Goal: Information Seeking & Learning: Learn about a topic

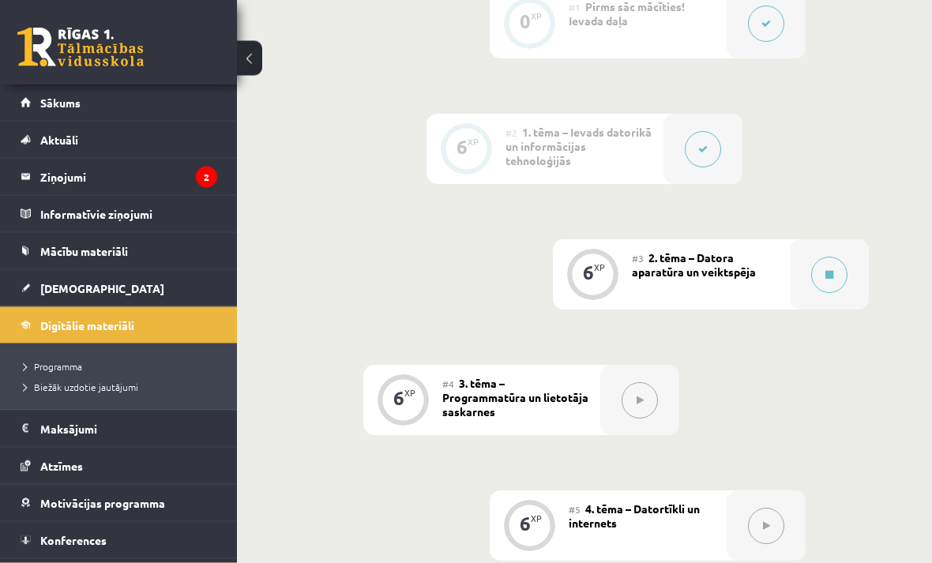
scroll to position [670, 0]
click at [642, 400] on icon at bounding box center [639, 400] width 7 height 9
click at [649, 388] on button at bounding box center [639, 400] width 36 height 36
click at [836, 266] on button at bounding box center [829, 275] width 36 height 36
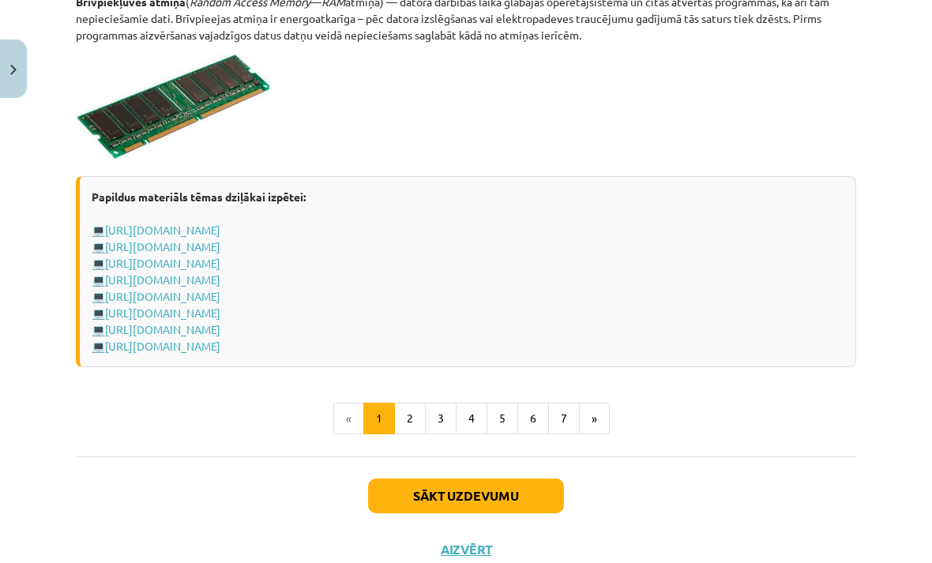
scroll to position [2765, 0]
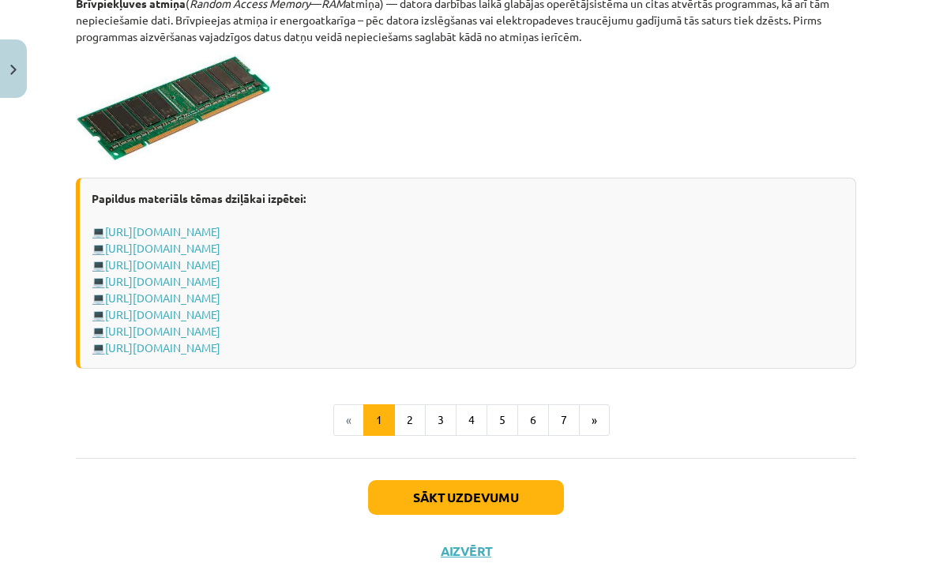
click at [516, 499] on button "Sākt uzdevumu" at bounding box center [466, 497] width 196 height 35
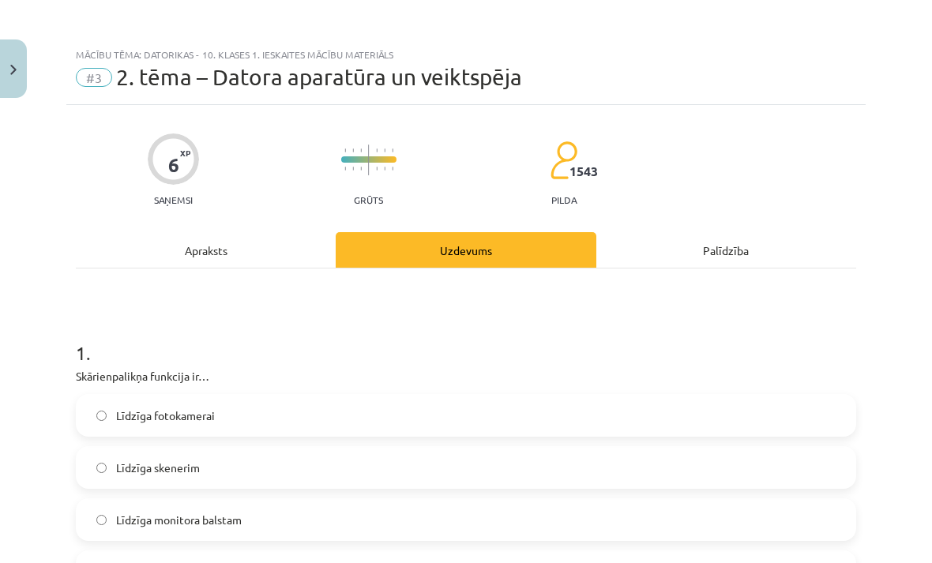
scroll to position [0, 0]
click at [12, 77] on button "Close" at bounding box center [13, 68] width 27 height 58
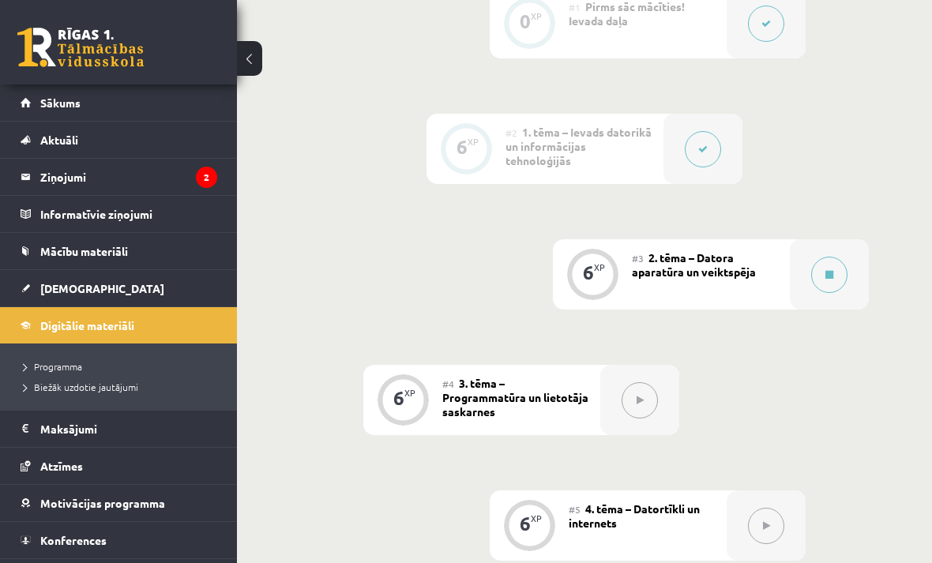
click at [51, 168] on legend "Ziņojumi 2" at bounding box center [128, 177] width 177 height 36
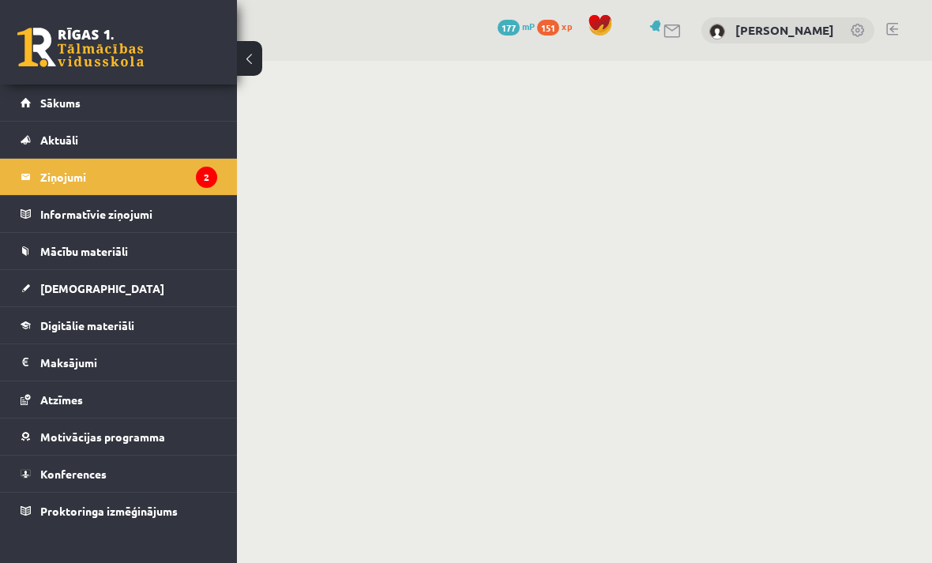
click at [204, 175] on icon "2" at bounding box center [206, 177] width 21 height 21
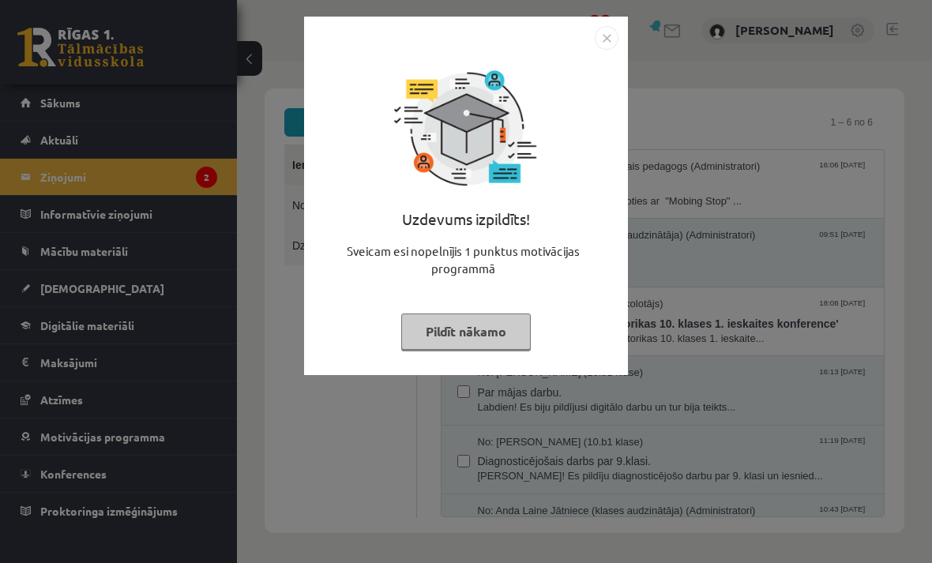
click at [517, 332] on button "Pildīt nākamo" at bounding box center [465, 331] width 129 height 36
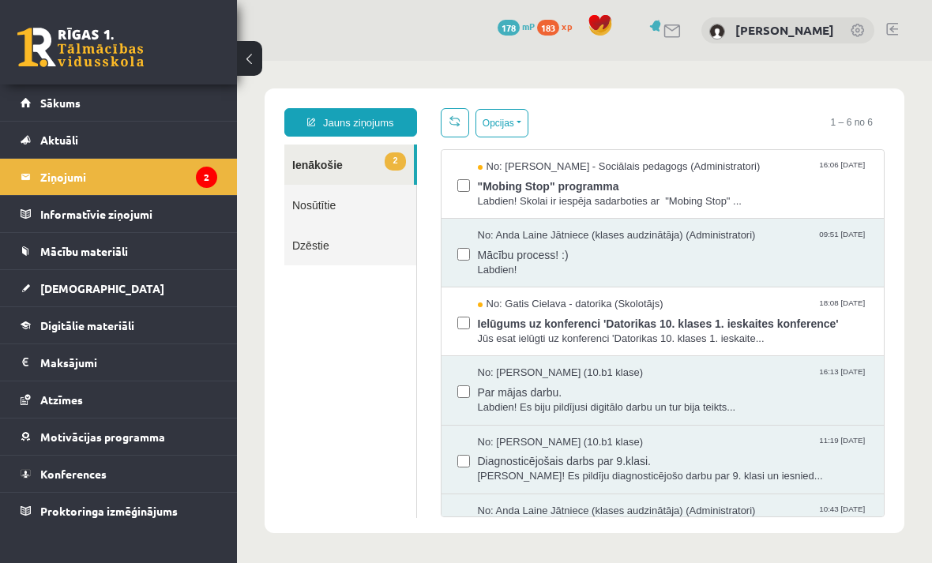
click at [666, 190] on span ""Mobing Stop" programma" at bounding box center [673, 184] width 391 height 20
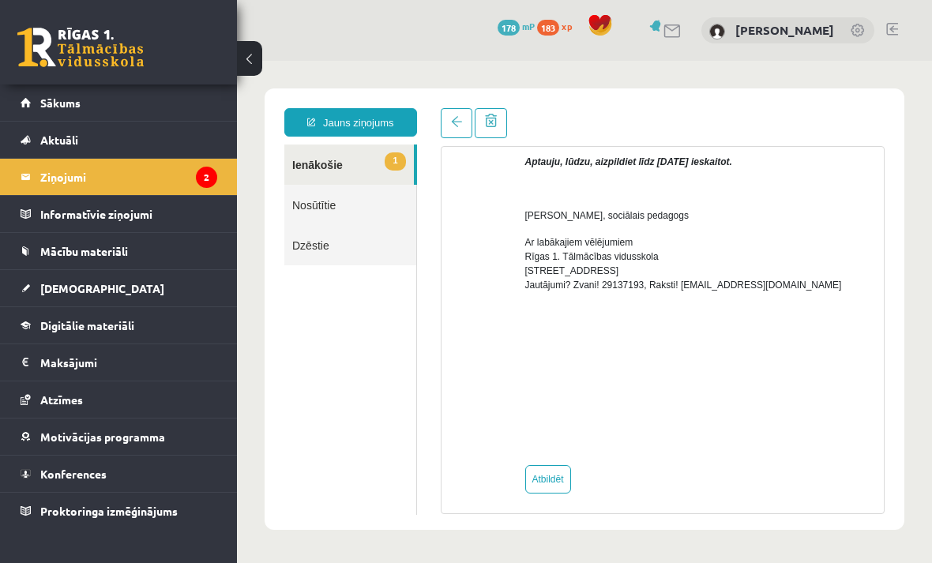
scroll to position [625, 0]
click at [64, 294] on span "[DEMOGRAPHIC_DATA]" at bounding box center [102, 288] width 124 height 14
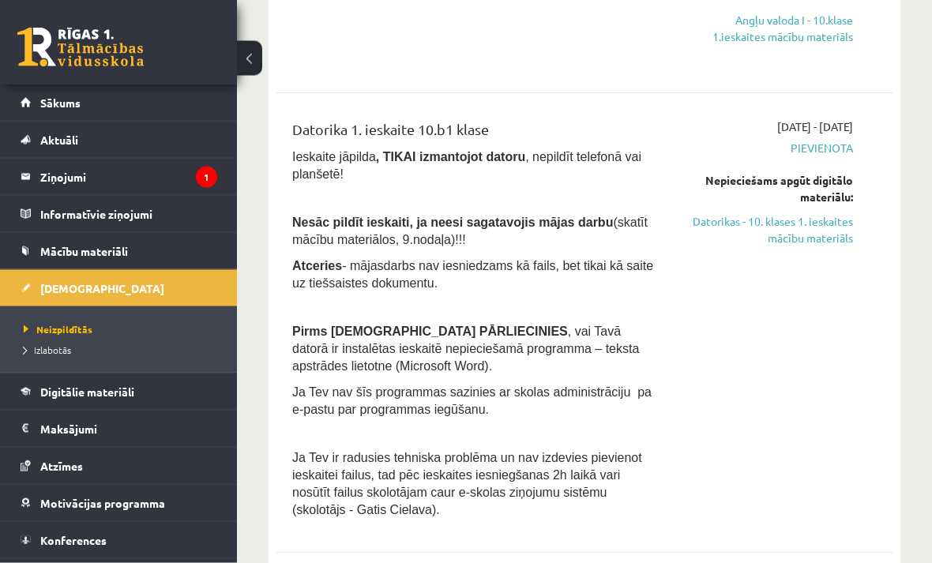
scroll to position [309, 0]
click at [823, 233] on link "Datorikas - 10. klases 1. ieskaites mācību materiāls" at bounding box center [766, 229] width 171 height 33
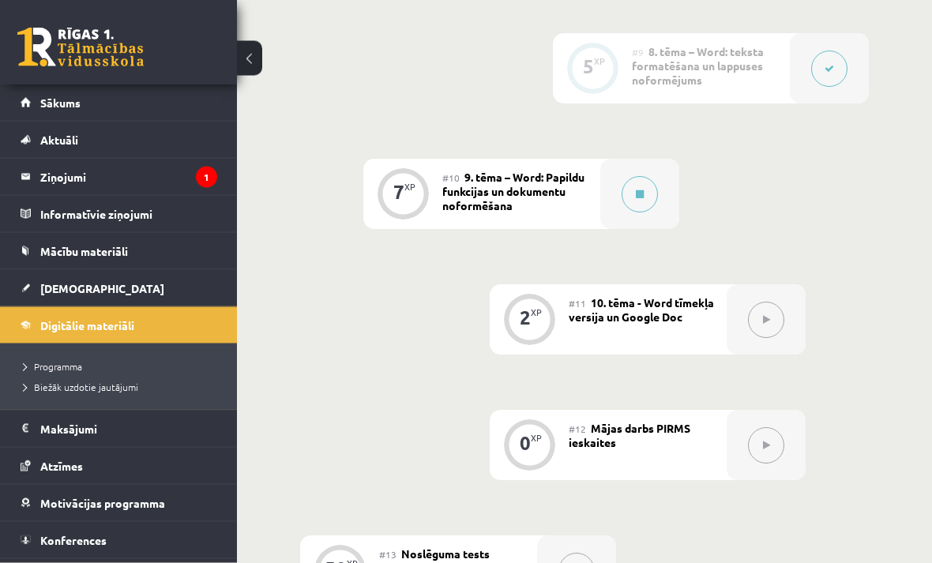
click at [656, 187] on button at bounding box center [639, 195] width 36 height 36
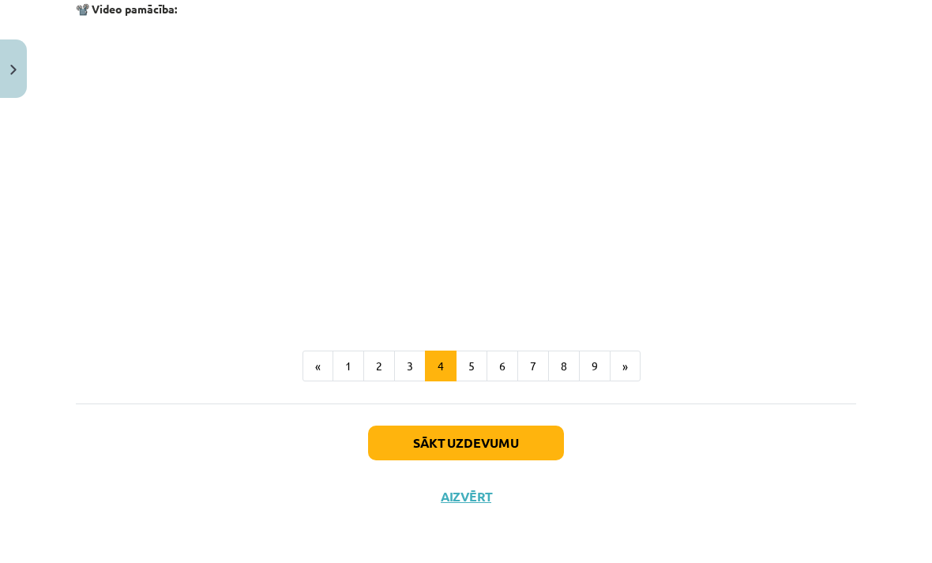
scroll to position [1438, 0]
click at [465, 383] on button "5" at bounding box center [472, 367] width 32 height 32
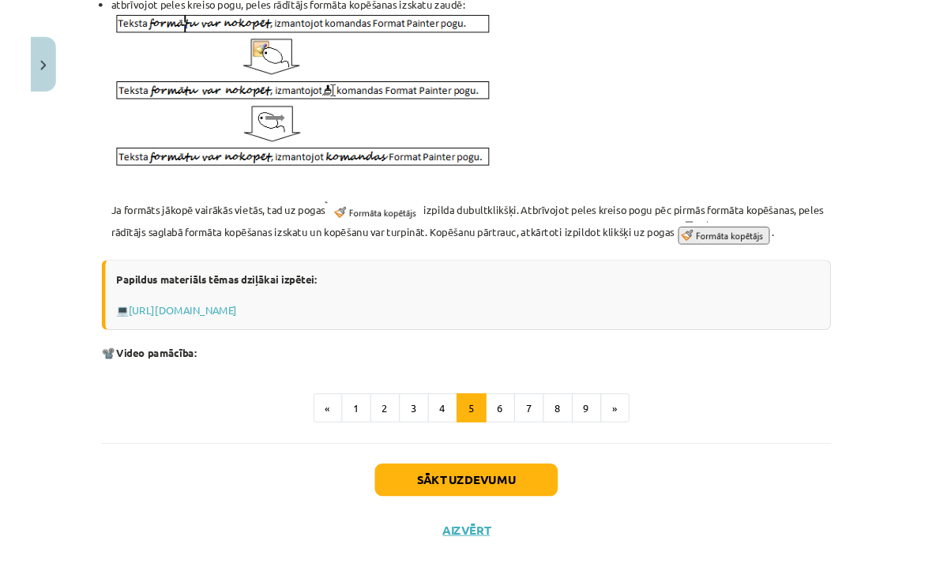
scroll to position [1630, 0]
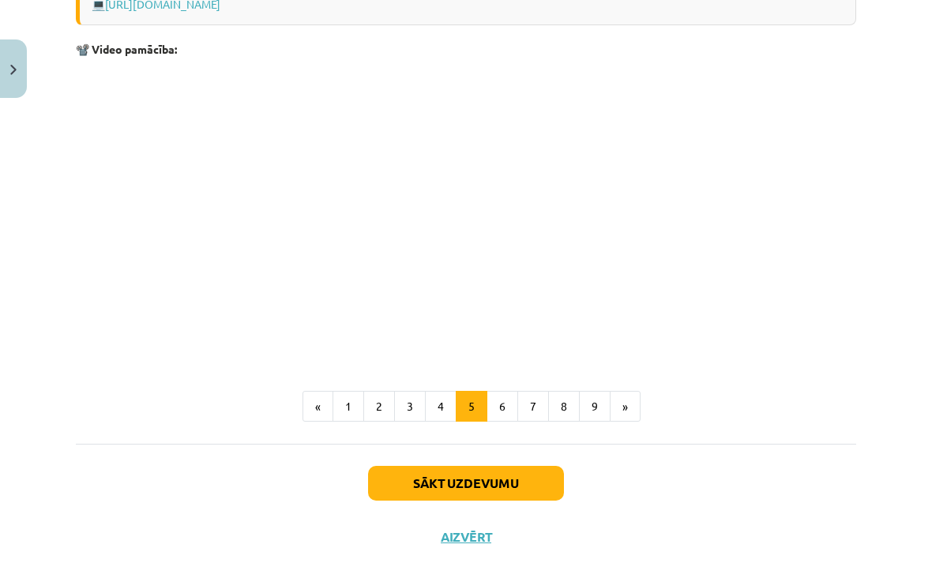
click at [510, 422] on button "6" at bounding box center [502, 407] width 32 height 32
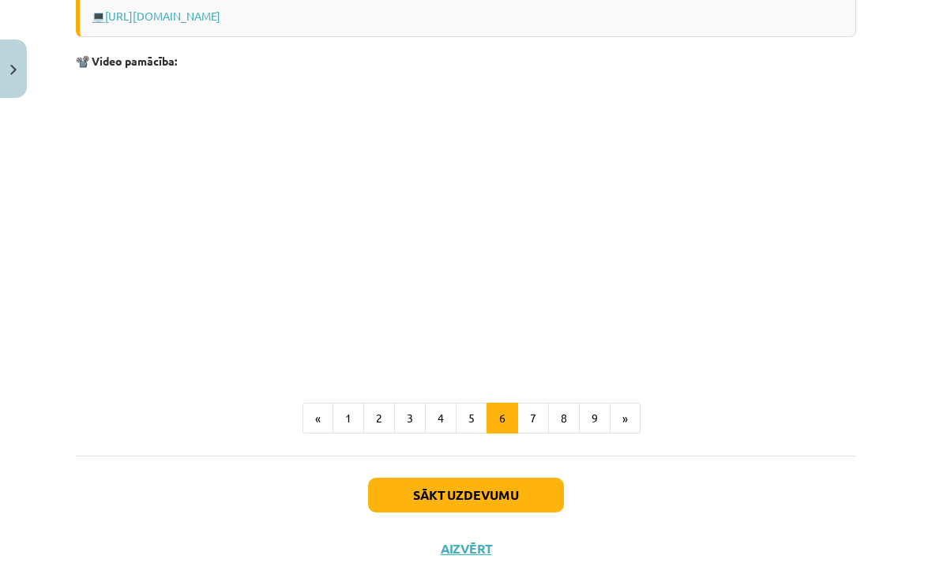
scroll to position [831, 0]
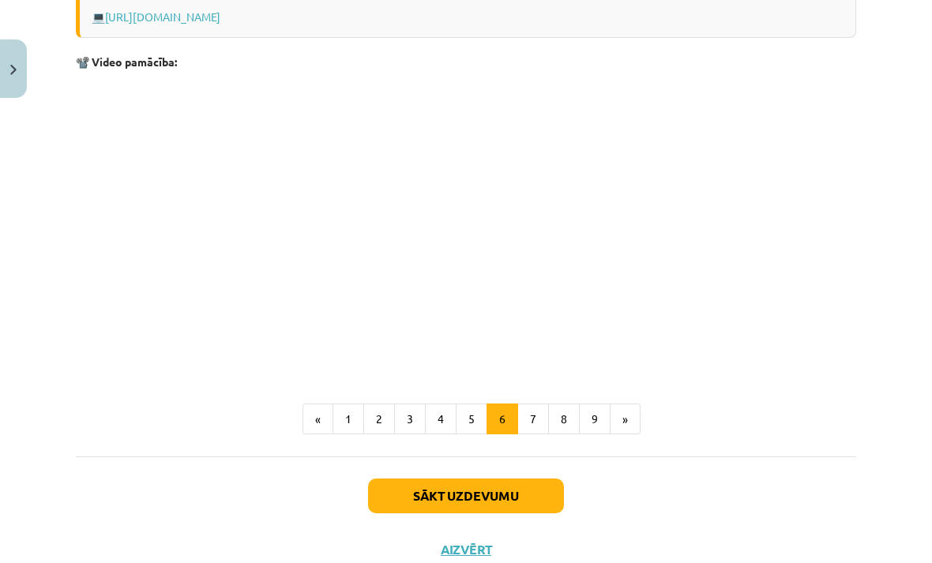
click at [531, 424] on button "7" at bounding box center [533, 419] width 32 height 32
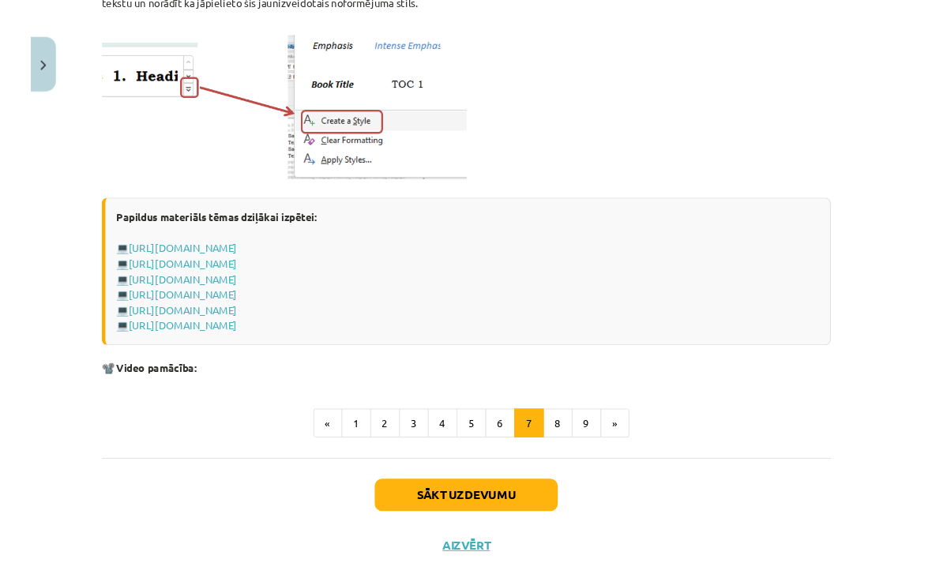
scroll to position [1630, 0]
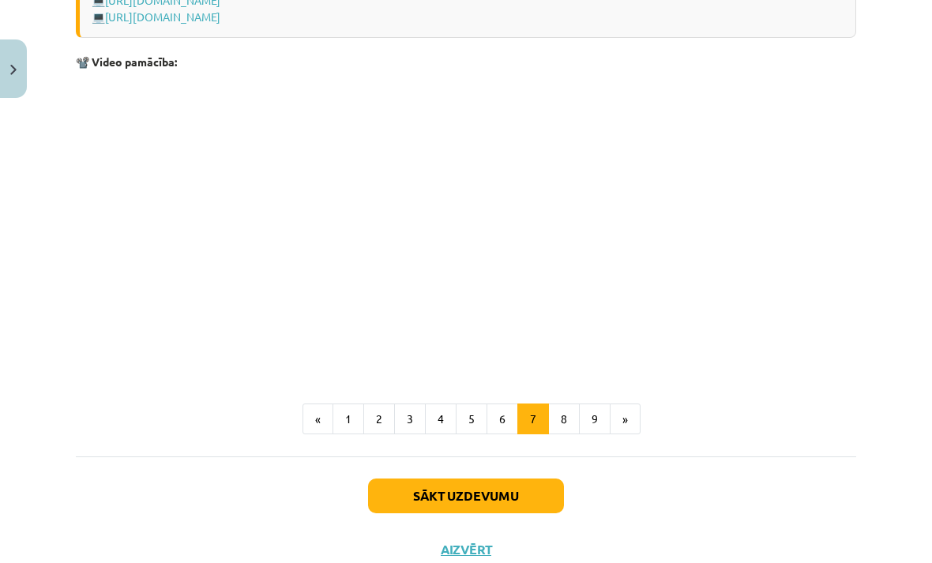
click at [565, 423] on button "8" at bounding box center [564, 419] width 32 height 32
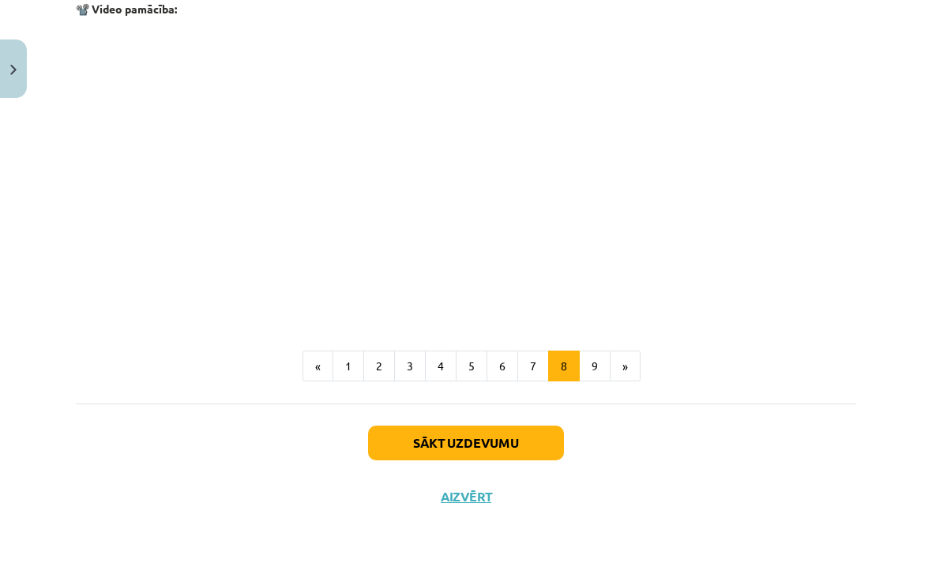
scroll to position [1151, 0]
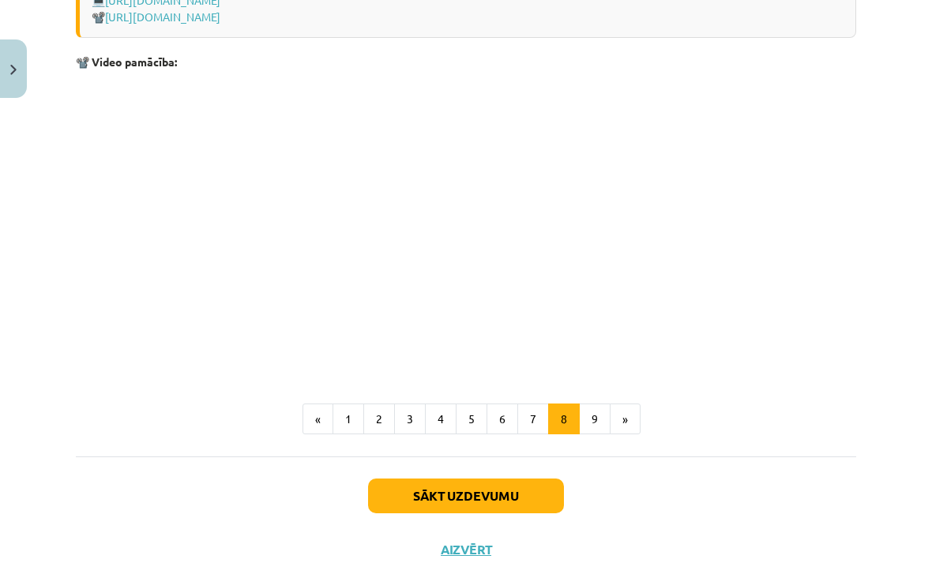
click at [591, 415] on button "9" at bounding box center [595, 419] width 32 height 32
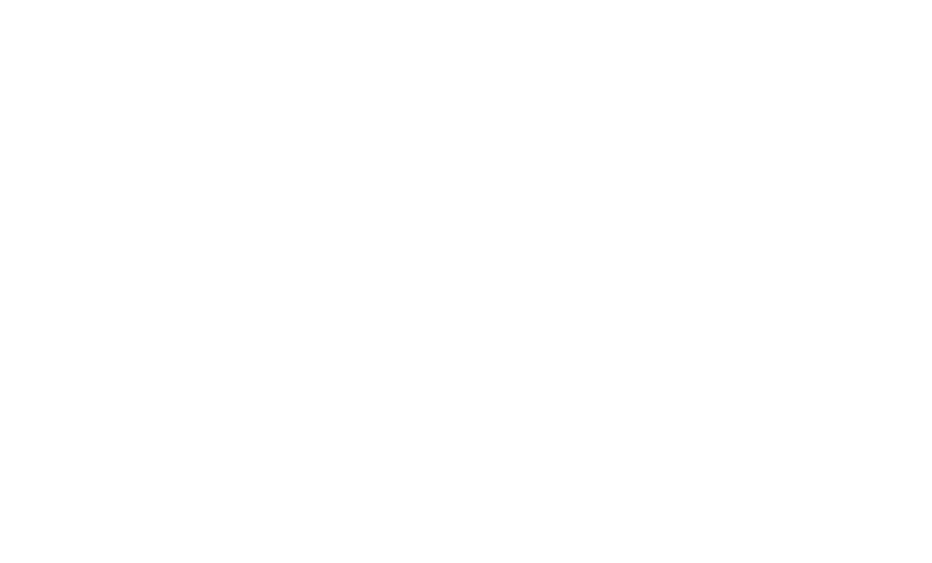
scroll to position [1180, 0]
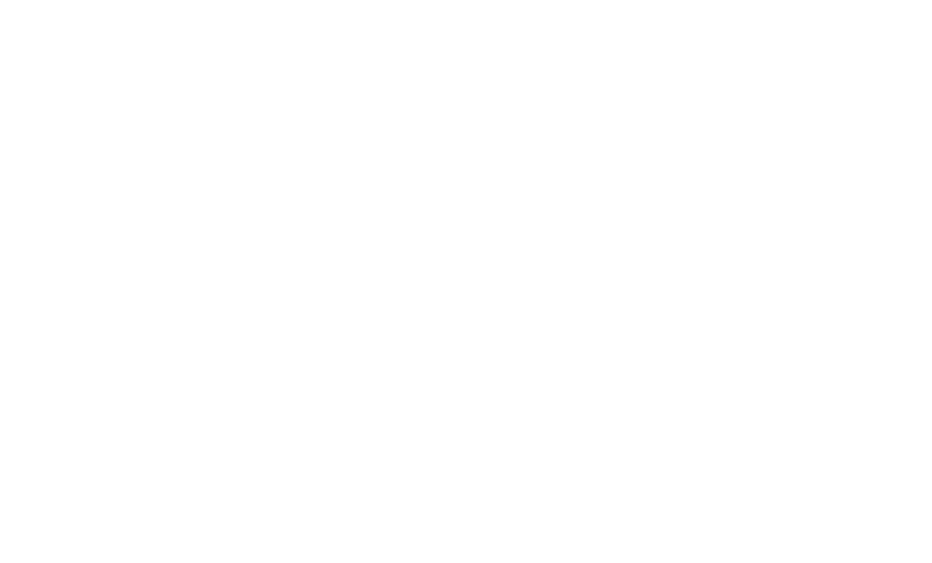
scroll to position [1130, 0]
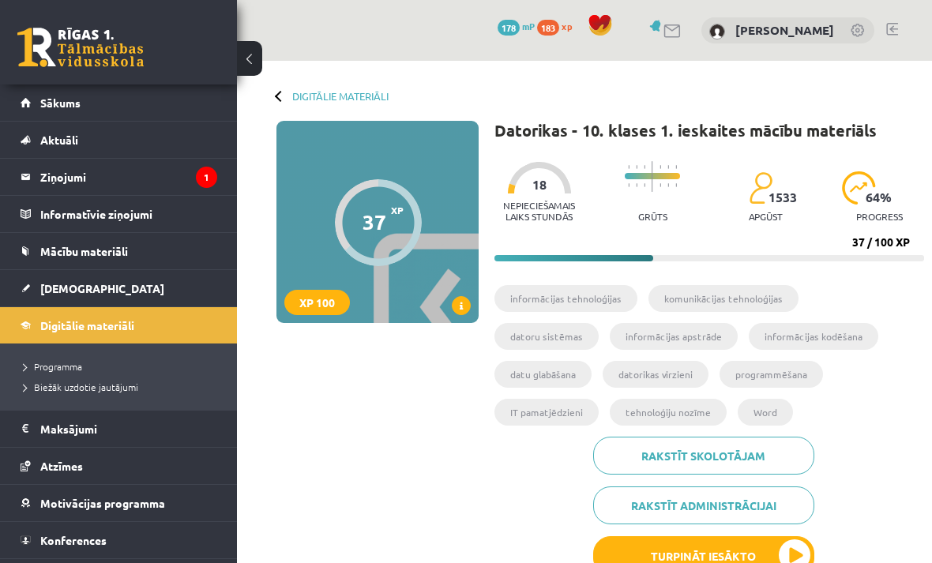
scroll to position [1630, 0]
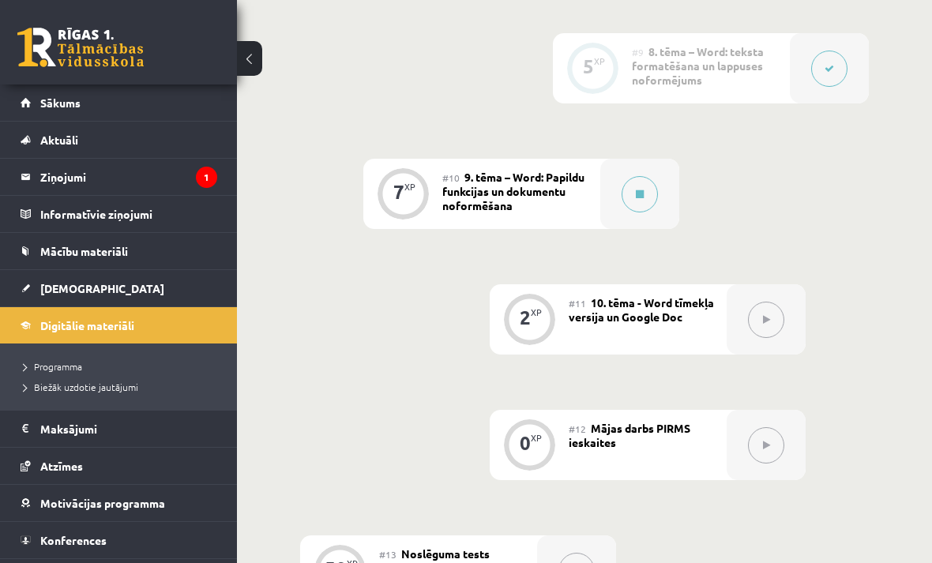
click at [640, 190] on icon at bounding box center [640, 193] width 8 height 9
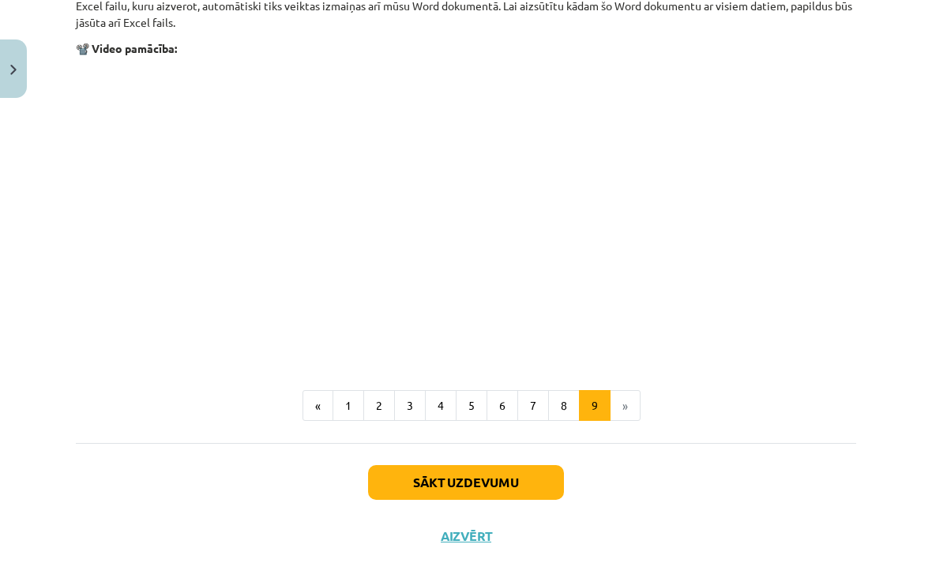
click at [514, 489] on button "Sākt uzdevumu" at bounding box center [466, 482] width 196 height 35
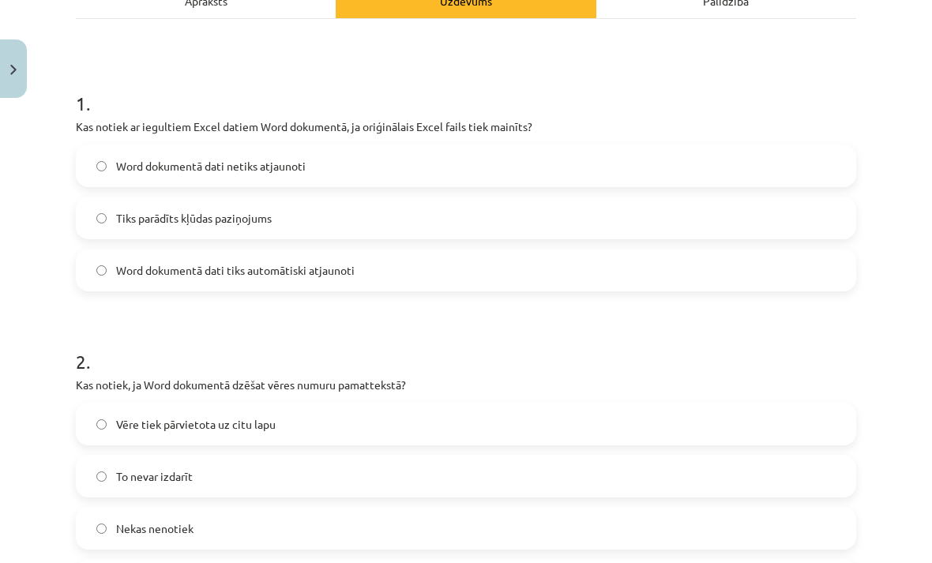
scroll to position [249, 0]
click at [789, 179] on label "Word dokumentā dati netiks atjaunoti" at bounding box center [465, 165] width 777 height 39
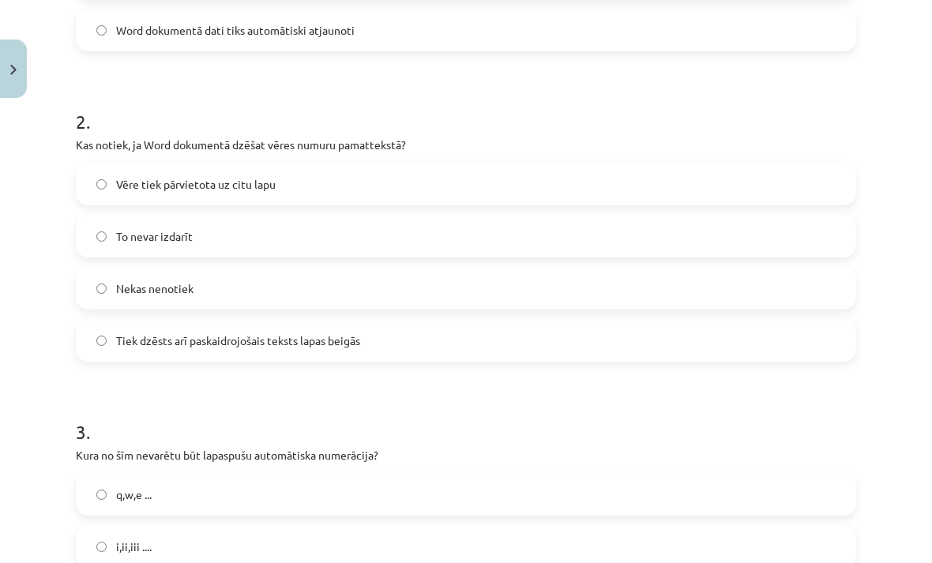
scroll to position [491, 0]
click at [786, 342] on label "Tiek dzēsts arī paskaidrojošais teksts lapas beigās" at bounding box center [465, 338] width 777 height 39
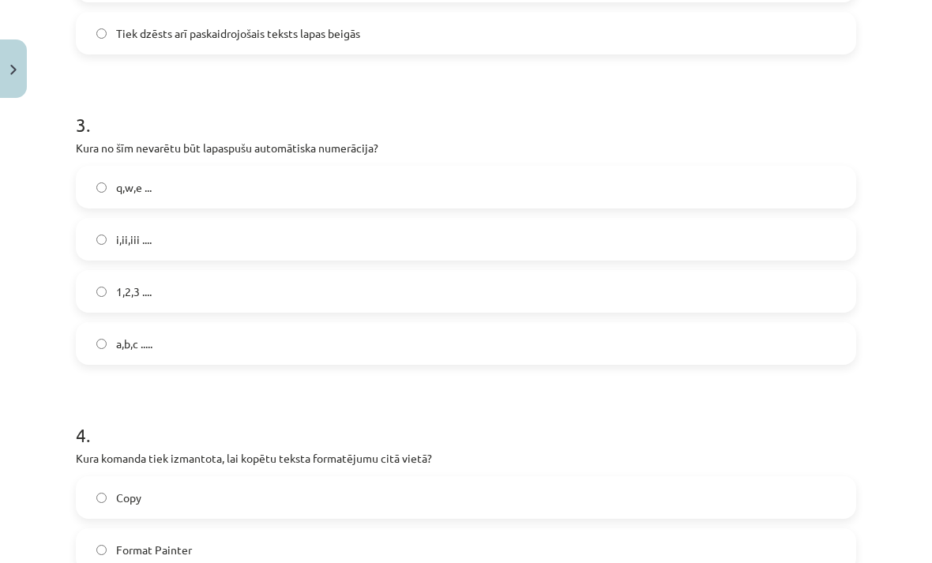
scroll to position [797, 0]
click at [797, 182] on label "q,w,e ..." at bounding box center [465, 186] width 777 height 39
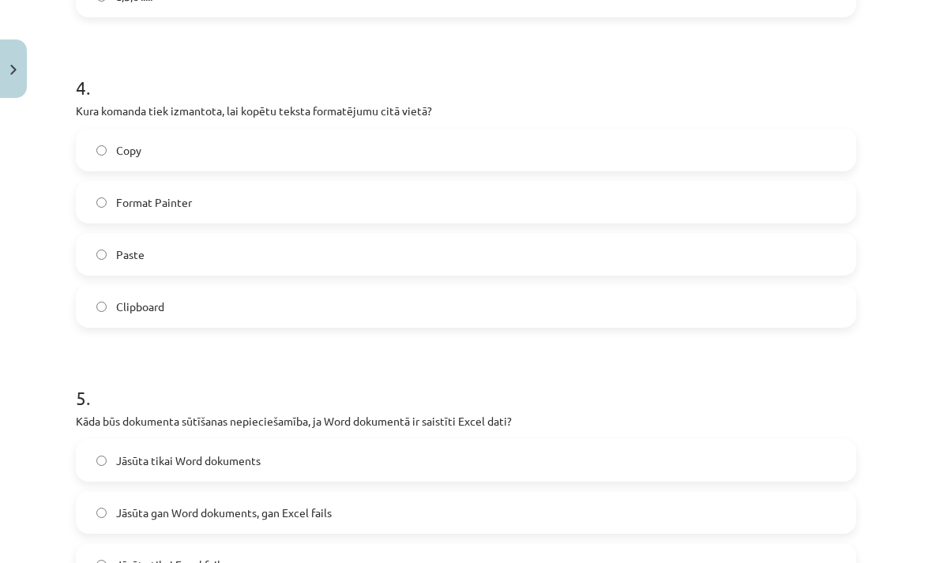
scroll to position [1144, 0]
click at [807, 203] on label "Format Painter" at bounding box center [465, 201] width 777 height 39
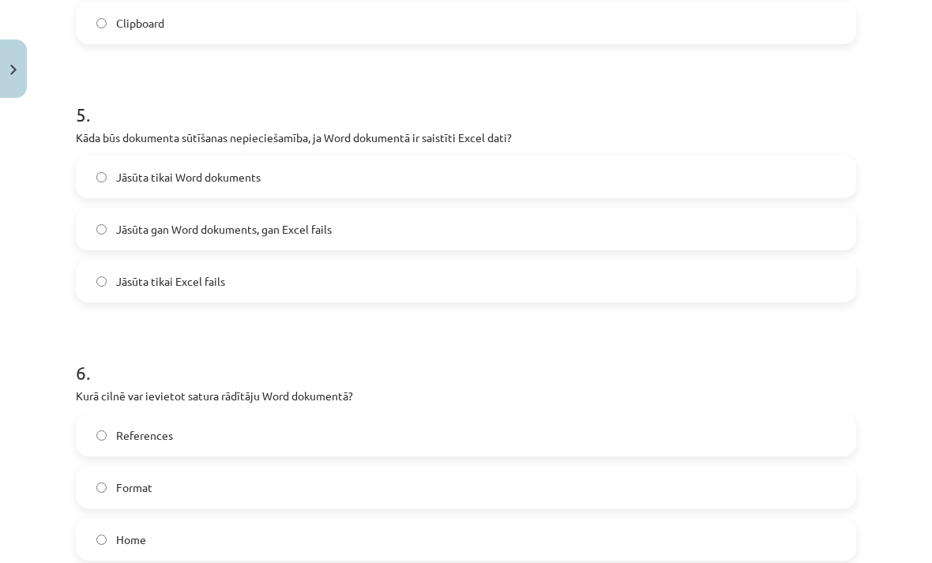
scroll to position [1428, 0]
click at [814, 221] on label "Jāsūta gan Word dokuments, gan Excel fails" at bounding box center [465, 228] width 777 height 39
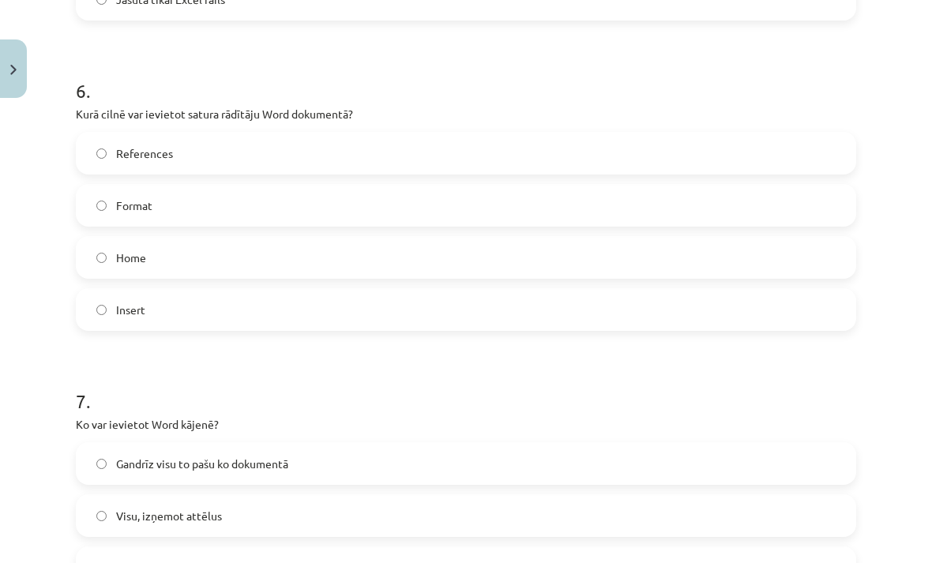
scroll to position [1710, 0]
click at [821, 150] on label "References" at bounding box center [465, 152] width 777 height 39
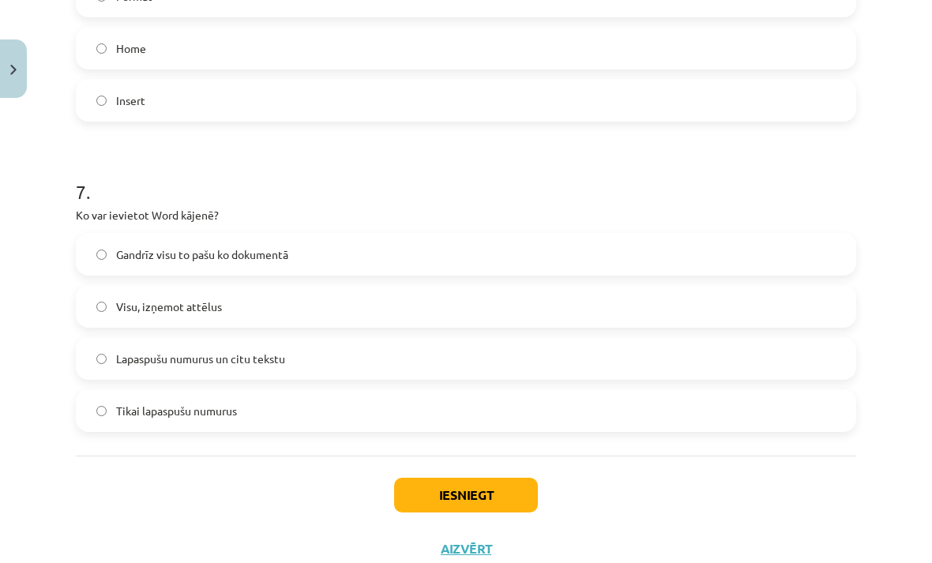
scroll to position [1919, 0]
click at [759, 359] on label "Lapaspušu numurus un citu tekstu" at bounding box center [465, 358] width 777 height 39
click at [490, 486] on button "Iesniegt" at bounding box center [466, 495] width 144 height 35
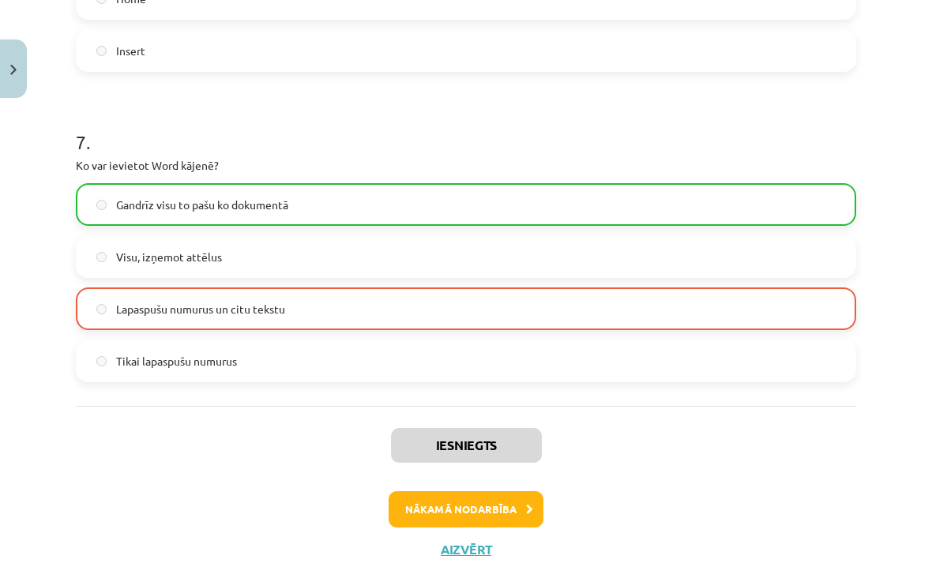
scroll to position [1968, 0]
click at [518, 507] on button "Nākamā nodarbība" at bounding box center [465, 509] width 155 height 36
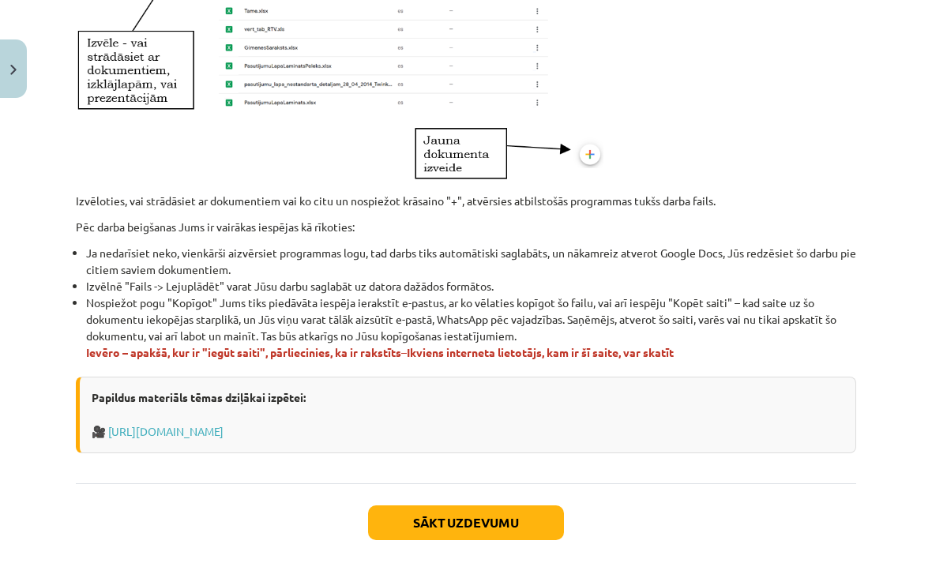
scroll to position [882, 0]
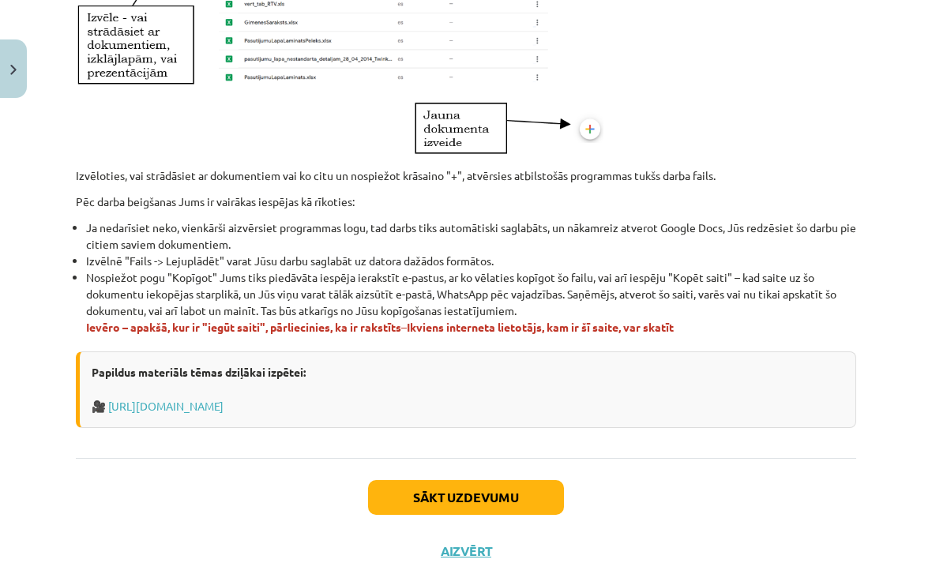
click at [497, 495] on button "Sākt uzdevumu" at bounding box center [466, 497] width 196 height 35
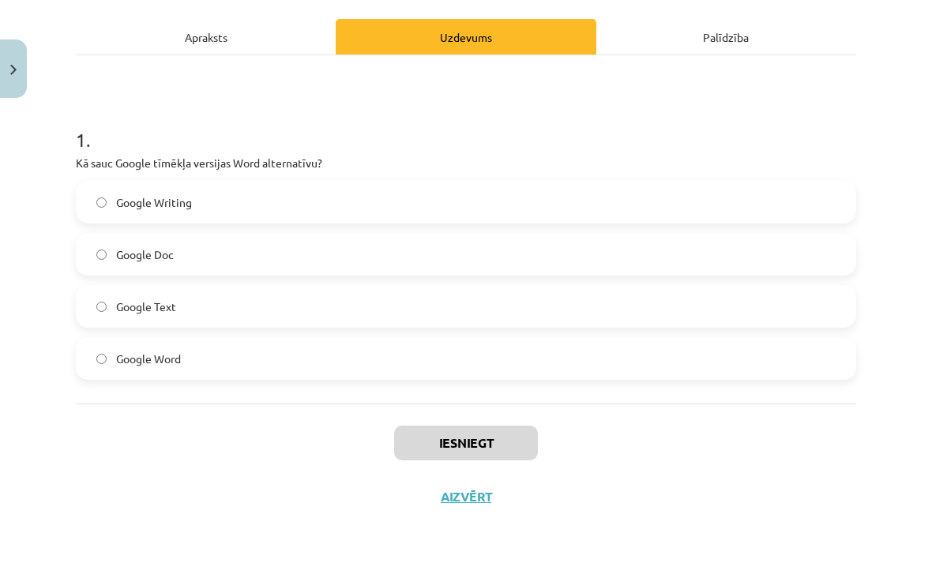
scroll to position [161, 0]
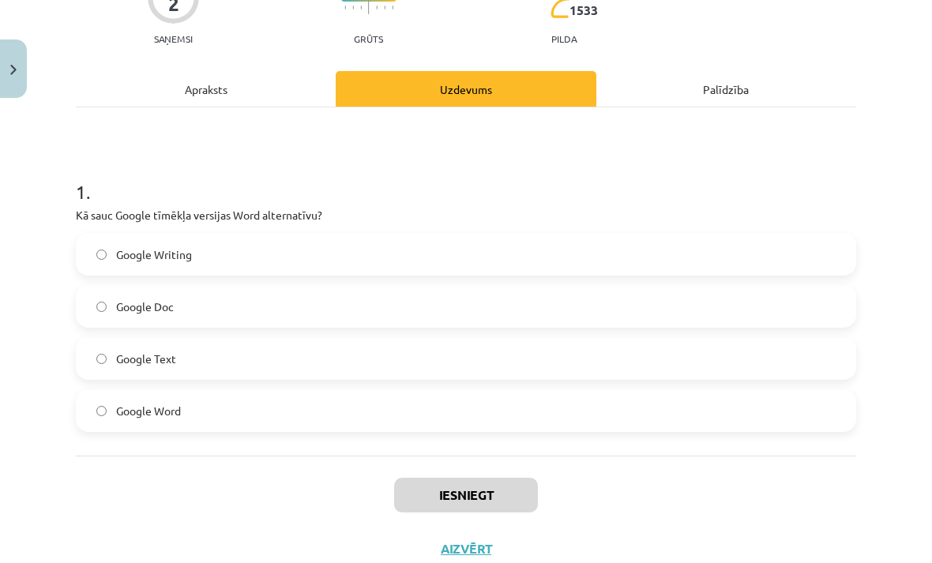
click at [114, 310] on label "Google Doc" at bounding box center [465, 306] width 777 height 39
click at [495, 495] on button "Iesniegt" at bounding box center [466, 495] width 144 height 35
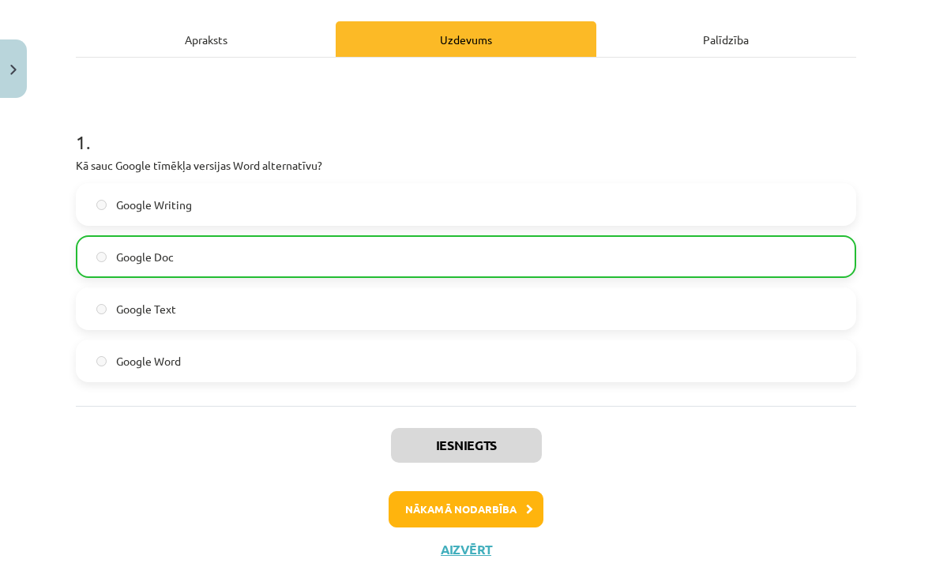
click at [497, 502] on button "Nākamā nodarbība" at bounding box center [465, 509] width 155 height 36
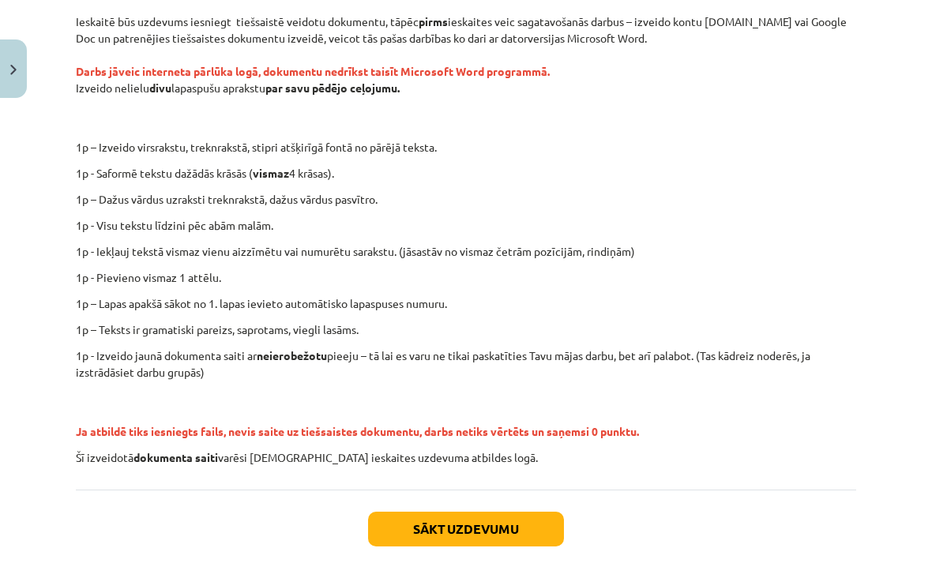
scroll to position [268, 0]
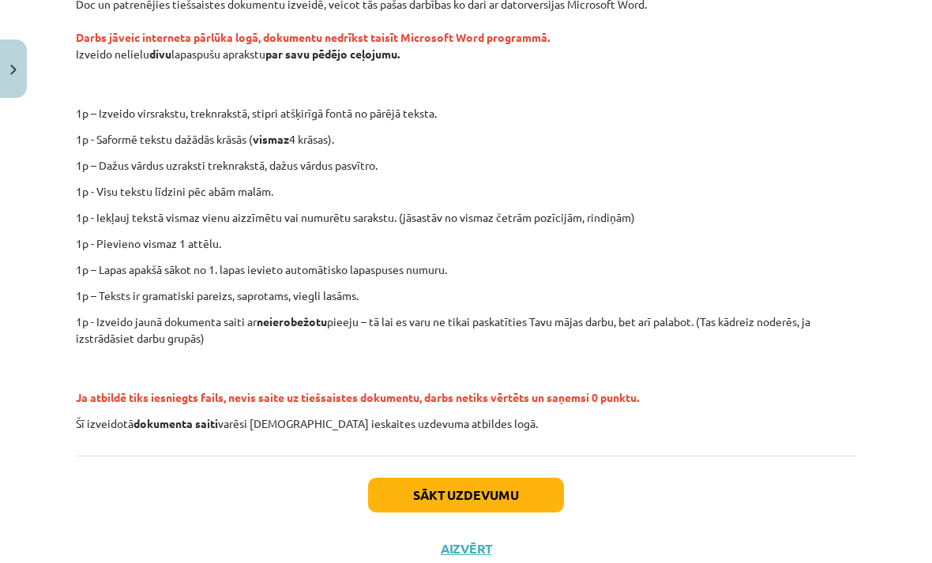
click at [511, 501] on button "Sākt uzdevumu" at bounding box center [466, 495] width 196 height 35
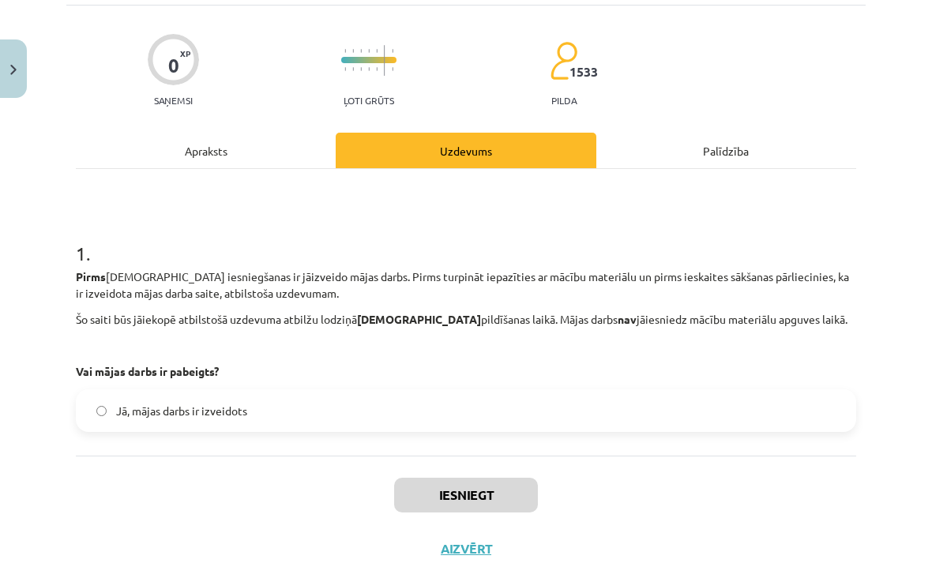
click at [12, 72] on img "Close" at bounding box center [13, 70] width 6 height 10
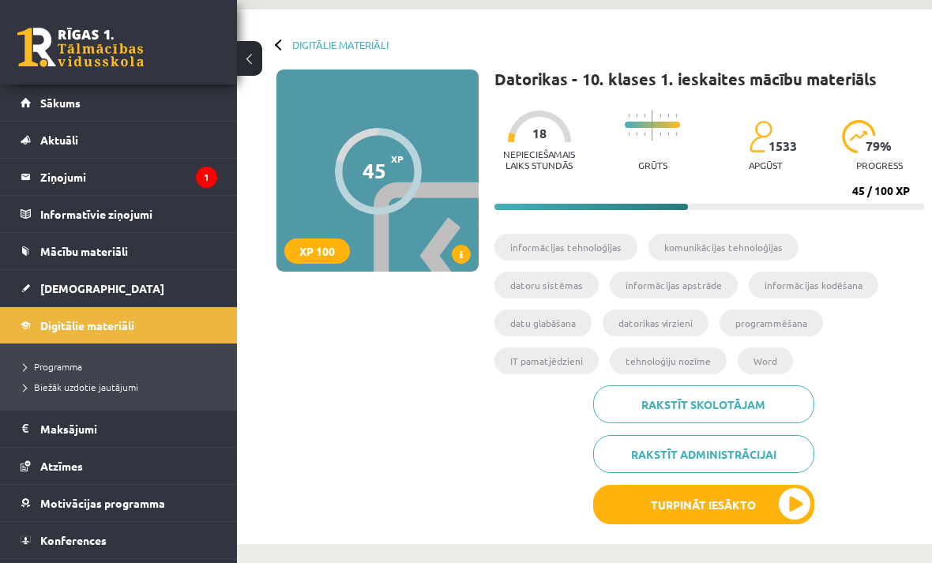
scroll to position [0, 0]
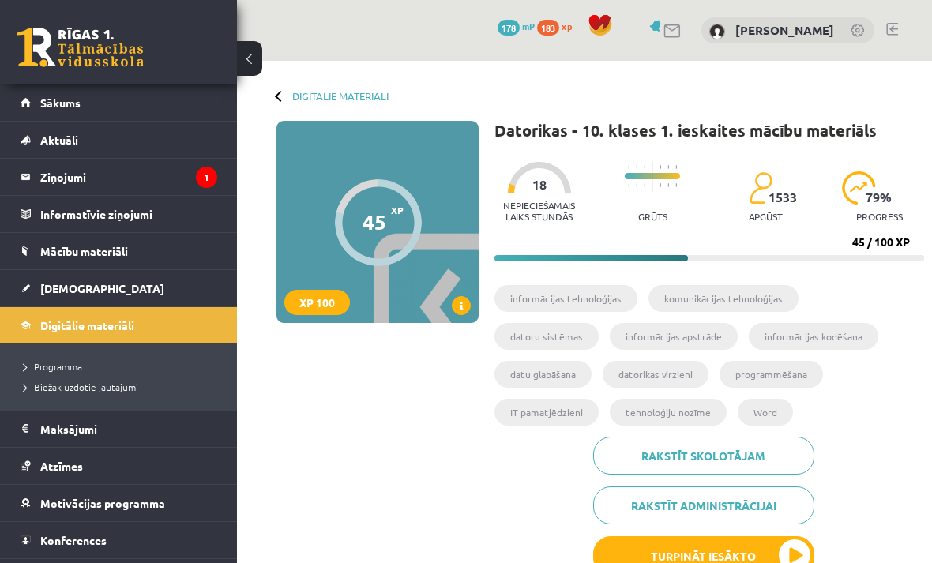
click at [65, 294] on span "[DEMOGRAPHIC_DATA]" at bounding box center [102, 288] width 124 height 14
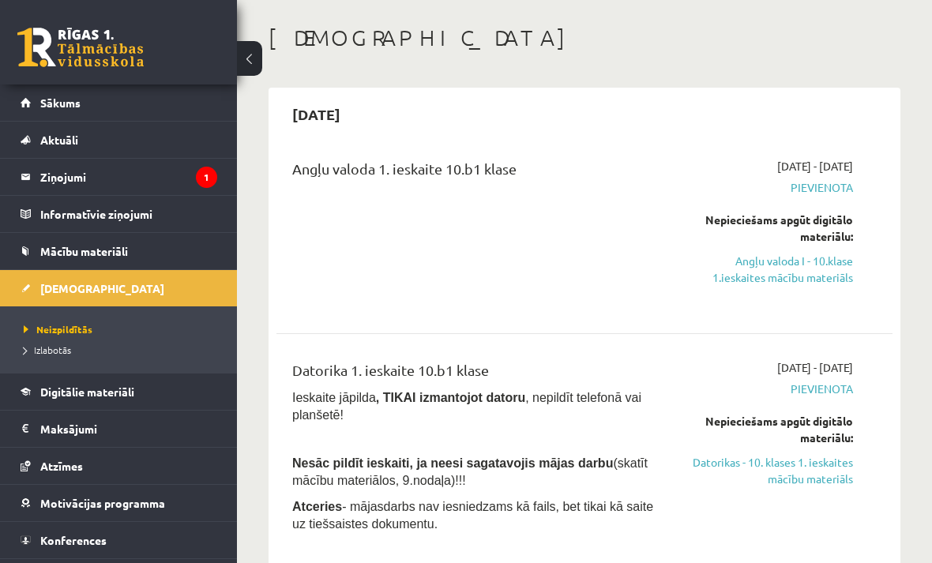
scroll to position [62, 0]
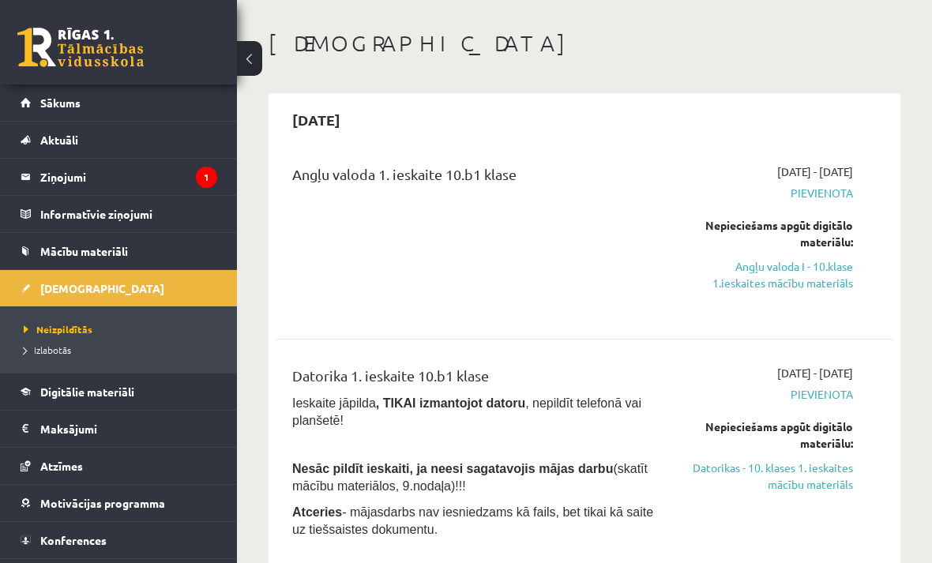
click at [68, 118] on link "Sākums" at bounding box center [119, 102] width 197 height 36
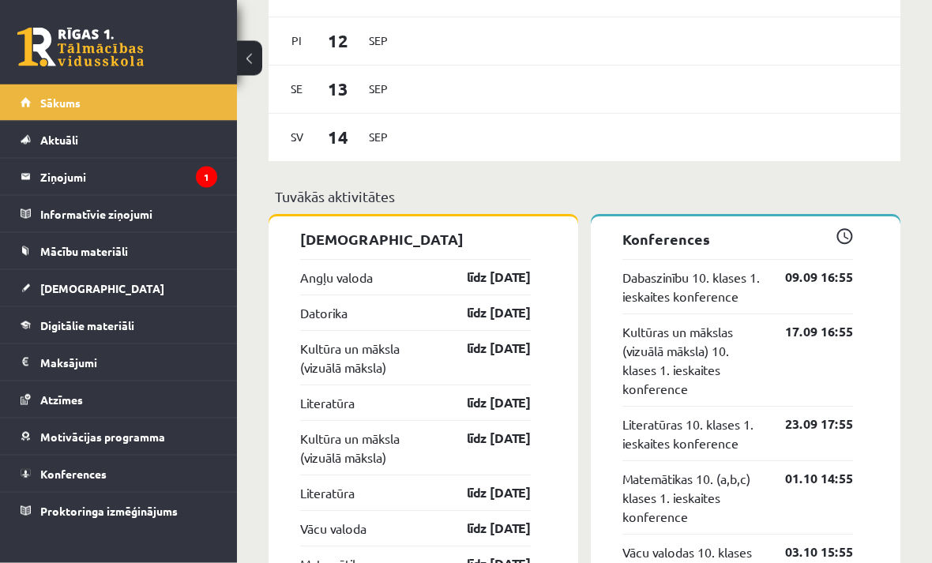
scroll to position [1111, 0]
click at [54, 291] on span "[DEMOGRAPHIC_DATA]" at bounding box center [102, 288] width 124 height 14
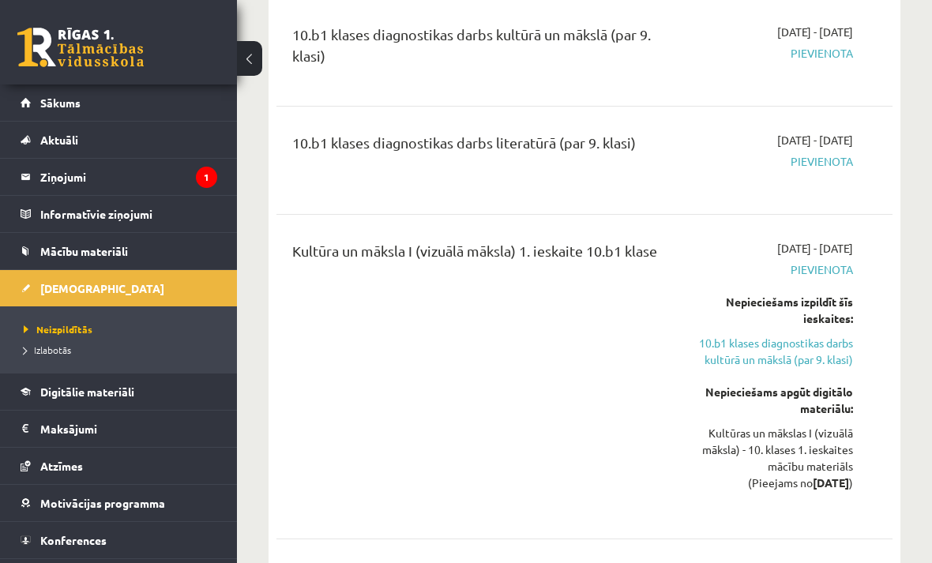
scroll to position [958, 0]
